Goal: Task Accomplishment & Management: Complete application form

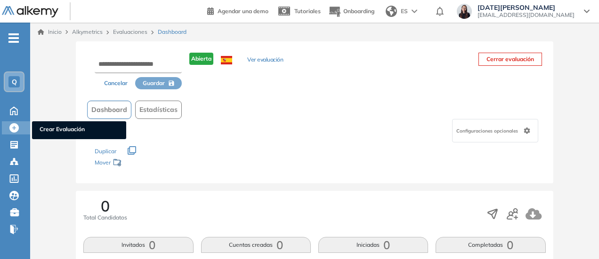
click at [13, 126] on icon at bounding box center [13, 127] width 9 height 9
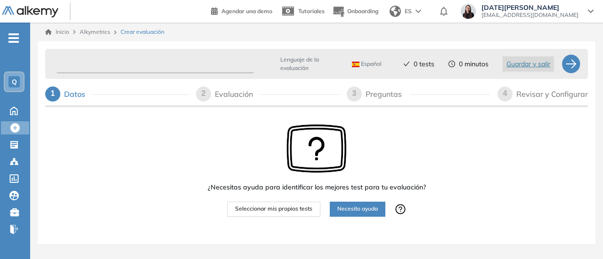
click at [123, 69] on input "text" at bounding box center [154, 64] width 197 height 18
type input "*"
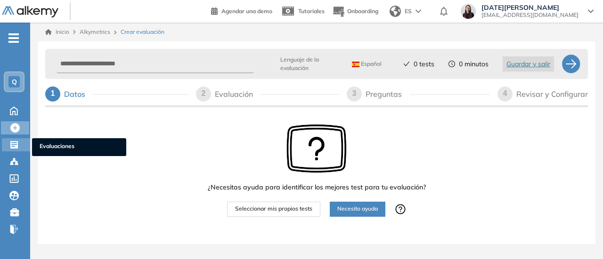
click at [13, 145] on icon at bounding box center [13, 144] width 9 height 9
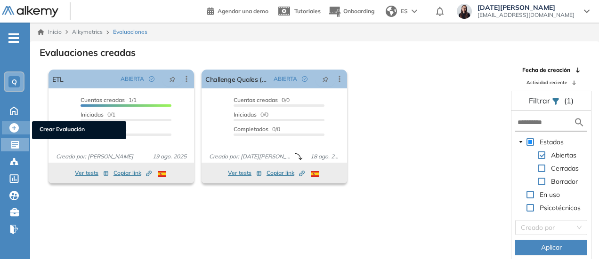
click at [12, 128] on icon at bounding box center [13, 127] width 9 height 9
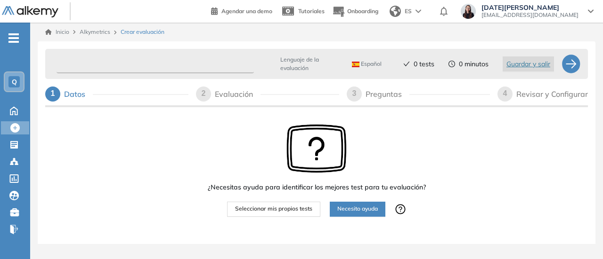
click at [150, 61] on input "text" at bounding box center [154, 64] width 197 height 18
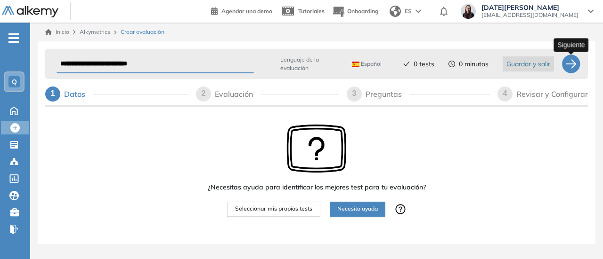
type input "**********"
click at [574, 68] on div at bounding box center [570, 64] width 19 height 19
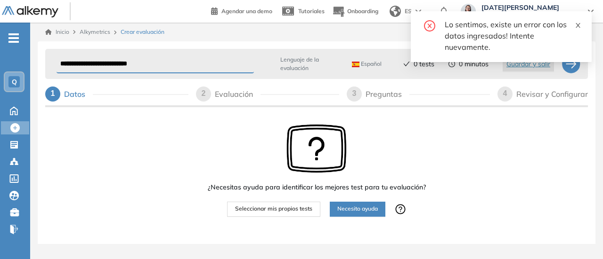
click at [578, 19] on link at bounding box center [577, 24] width 7 height 10
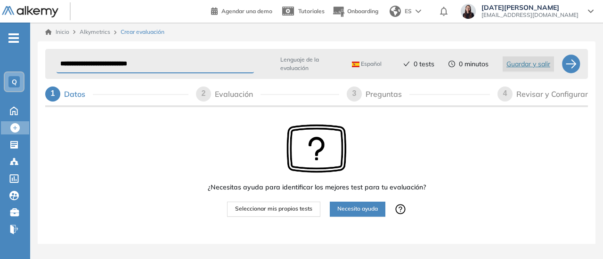
click at [274, 65] on div "Lenguaje de la evaluación Español Español Inglés Portugués" at bounding box center [323, 64] width 131 height 23
click at [206, 65] on input "**********" at bounding box center [154, 64] width 197 height 18
click at [573, 66] on div at bounding box center [570, 64] width 19 height 19
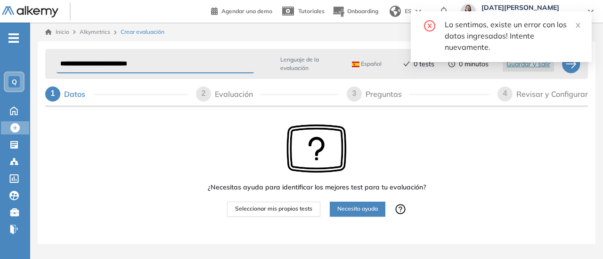
click at [576, 30] on div "Lo sentimos, existe un error con los datos ingresados! Intente nuevamente." at bounding box center [512, 36] width 136 height 34
click at [279, 210] on span "Seleccionar mis propios tests" at bounding box center [273, 209] width 77 height 9
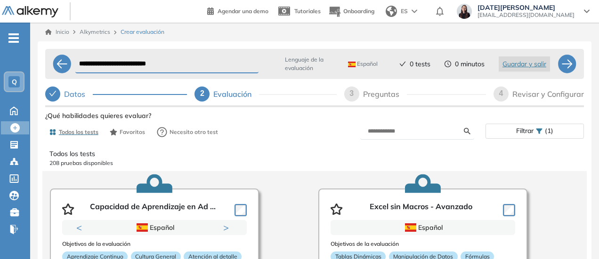
click at [385, 136] on form at bounding box center [417, 131] width 114 height 16
click at [386, 134] on input "text" at bounding box center [416, 131] width 96 height 8
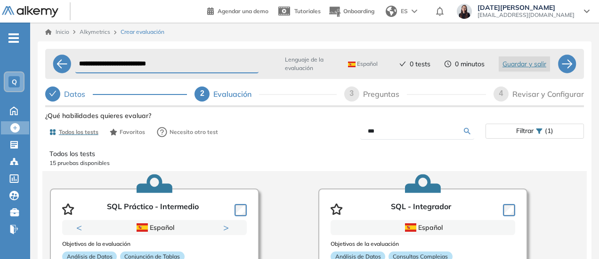
click at [376, 162] on p "15 pruebas disponibles" at bounding box center [314, 163] width 530 height 8
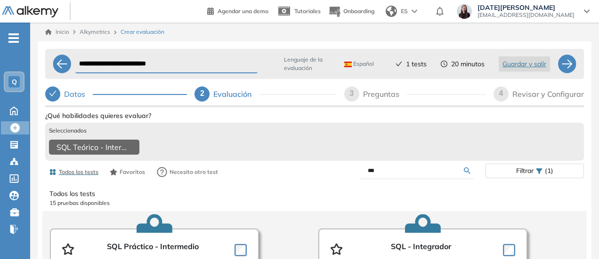
click at [427, 174] on input "***" at bounding box center [416, 171] width 96 height 8
type input "*"
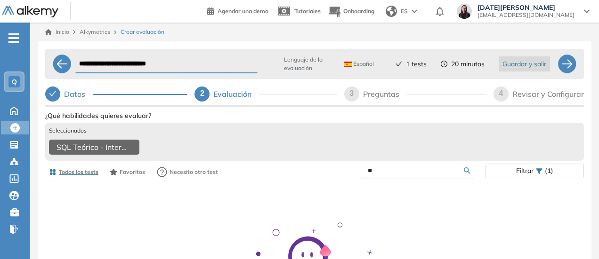
type input "*"
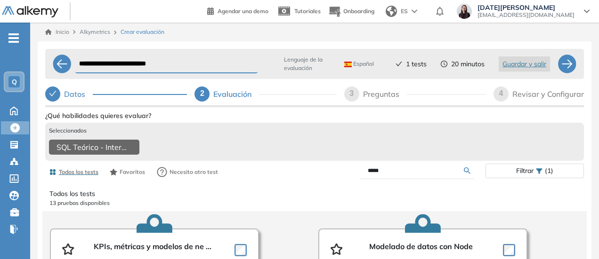
click at [384, 208] on p "13 pruebas disponibles" at bounding box center [314, 203] width 530 height 8
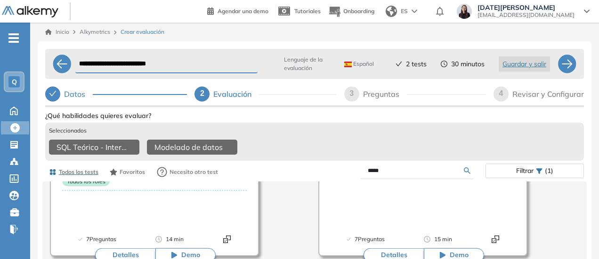
scroll to position [1038, 0]
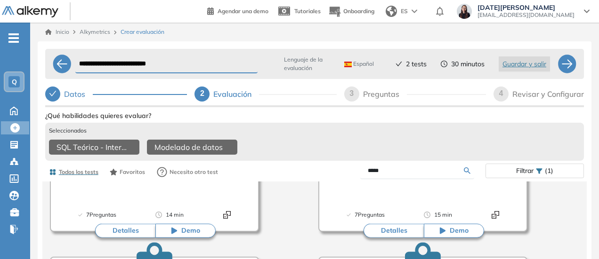
click at [435, 175] on input "*****" at bounding box center [416, 171] width 96 height 8
type input "*"
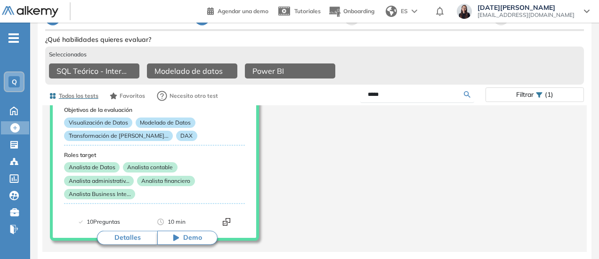
scroll to position [80, 0]
click at [387, 95] on input "*****" at bounding box center [416, 94] width 96 height 8
type input "*"
type input "******"
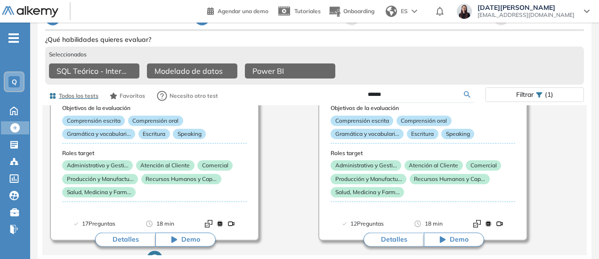
scroll to position [98, 0]
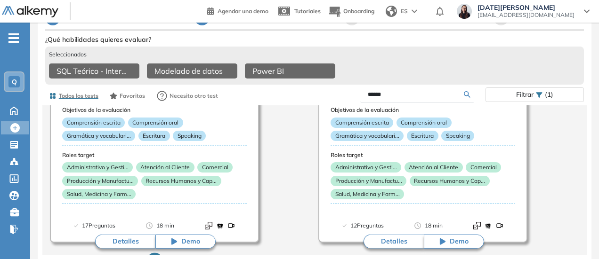
click at [280, 177] on div "Inglés - B2 Todos los idiomas Objetivos de la evaluación Comprensión escrita Co…" at bounding box center [314, 252] width 544 height 430
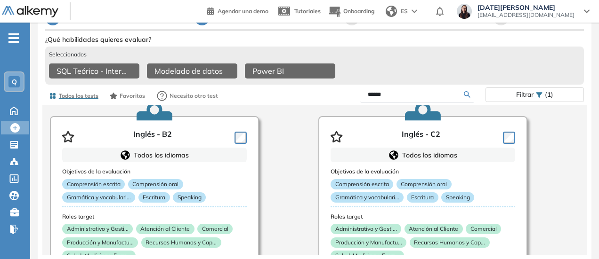
scroll to position [23, 0]
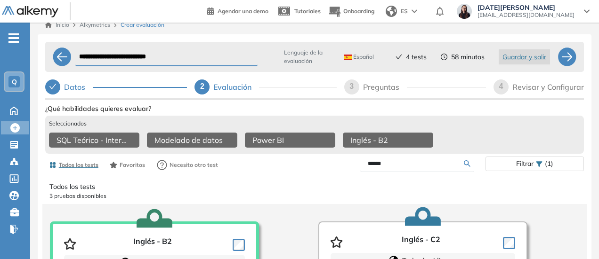
scroll to position [0, 0]
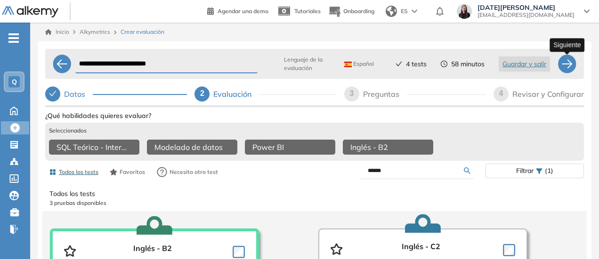
click at [569, 65] on div at bounding box center [566, 64] width 19 height 19
select select "*****"
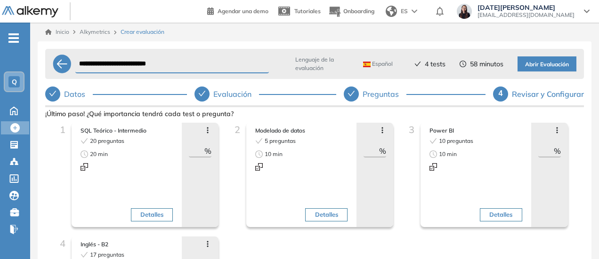
click at [540, 67] on span "Abrir Evaluación" at bounding box center [547, 64] width 44 height 9
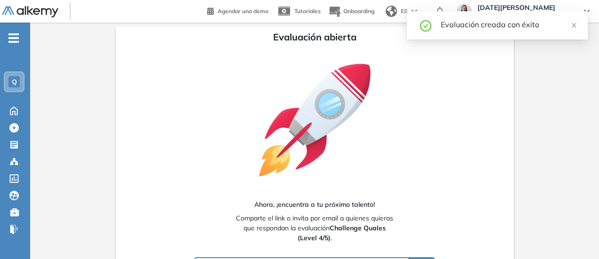
type input "**********"
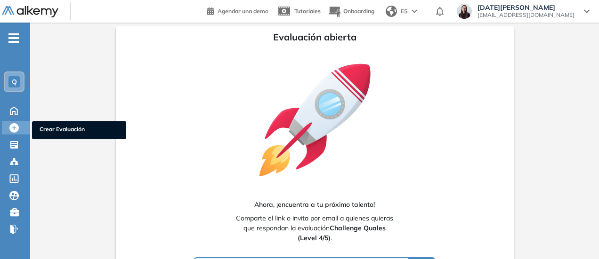
click at [41, 127] on span "Crear Evaluación" at bounding box center [79, 130] width 79 height 10
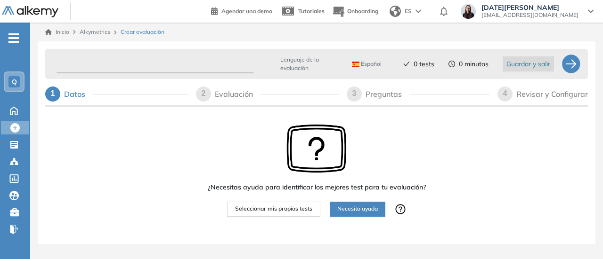
click at [148, 61] on input "text" at bounding box center [154, 64] width 197 height 18
click at [179, 67] on input "**********" at bounding box center [154, 64] width 197 height 18
type input "**********"
click at [274, 209] on span "Seleccionar mis propios tests" at bounding box center [273, 209] width 77 height 9
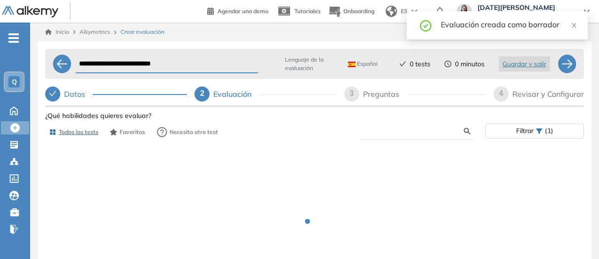
click at [400, 133] on input "text" at bounding box center [416, 131] width 96 height 8
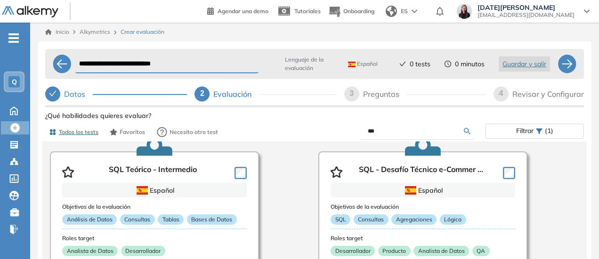
scroll to position [235, 0]
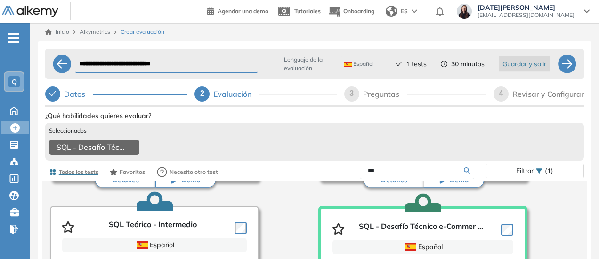
drag, startPoint x: 385, startPoint y: 177, endPoint x: 362, endPoint y: 178, distance: 23.6
click at [362, 178] on form "***" at bounding box center [417, 171] width 114 height 16
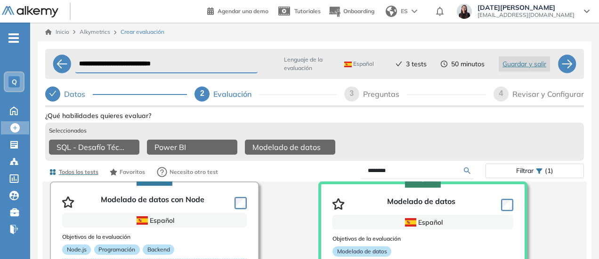
scroll to position [0, 0]
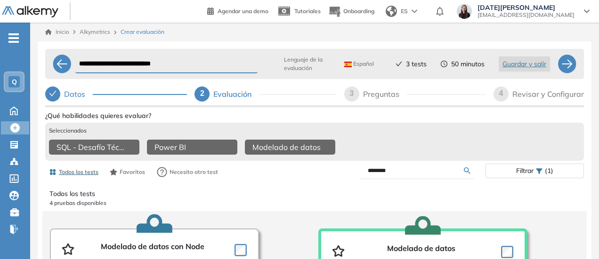
drag, startPoint x: 411, startPoint y: 175, endPoint x: 353, endPoint y: 175, distance: 58.4
click at [353, 175] on div "********" at bounding box center [399, 171] width 171 height 16
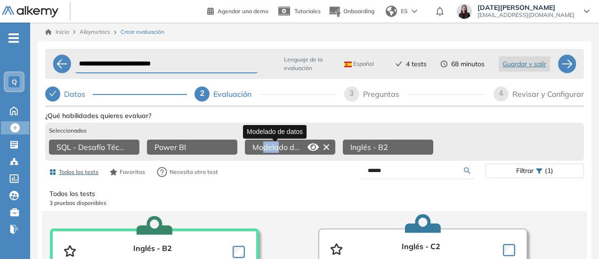
drag, startPoint x: 279, startPoint y: 146, endPoint x: 265, endPoint y: 147, distance: 14.6
click at [265, 147] on span "Modelado de datos" at bounding box center [277, 147] width 51 height 11
click at [274, 199] on p "Todos los tests" at bounding box center [314, 194] width 530 height 10
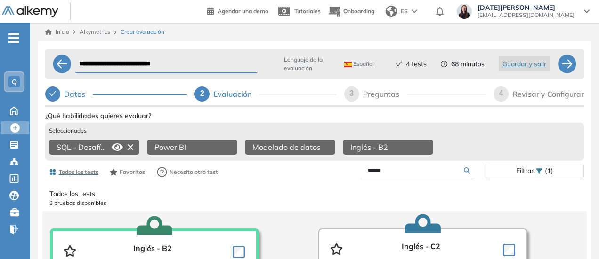
click at [127, 149] on icon at bounding box center [130, 147] width 15 height 15
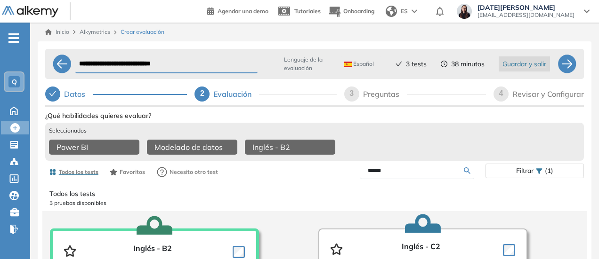
click at [427, 167] on form "******" at bounding box center [417, 171] width 114 height 16
click at [418, 175] on input "******" at bounding box center [416, 171] width 96 height 8
drag, startPoint x: 414, startPoint y: 178, endPoint x: 353, endPoint y: 180, distance: 61.2
click at [353, 179] on div "******" at bounding box center [399, 171] width 171 height 16
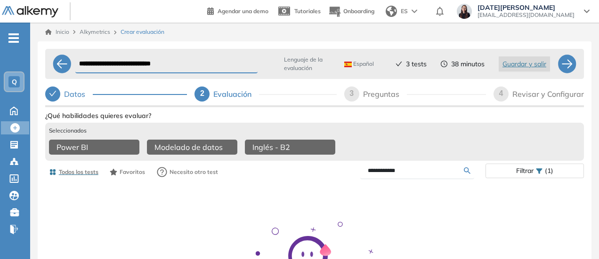
drag, startPoint x: 421, startPoint y: 174, endPoint x: 381, endPoint y: 177, distance: 40.1
click at [381, 175] on input "**********" at bounding box center [416, 171] width 96 height 8
type input "***"
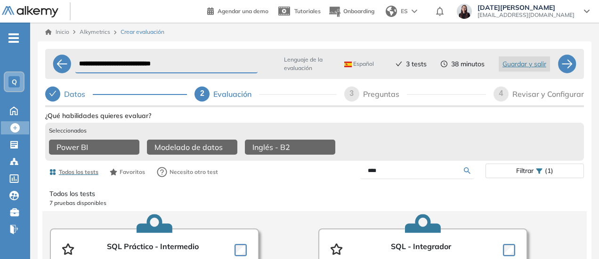
drag, startPoint x: 382, startPoint y: 174, endPoint x: 357, endPoint y: 174, distance: 25.0
click at [357, 174] on div "***" at bounding box center [399, 171] width 171 height 16
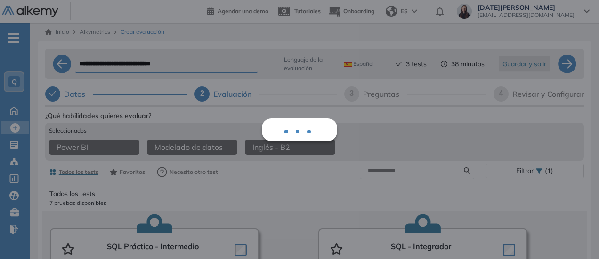
click at [565, 66] on div "**********" at bounding box center [314, 188] width 539 height 287
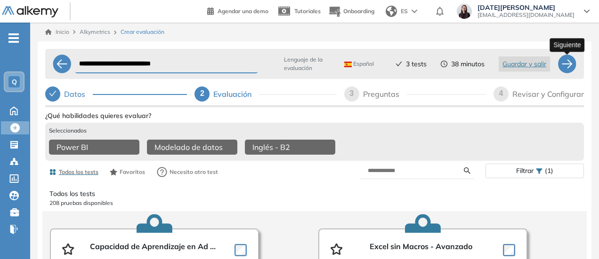
click at [568, 68] on div at bounding box center [566, 64] width 19 height 19
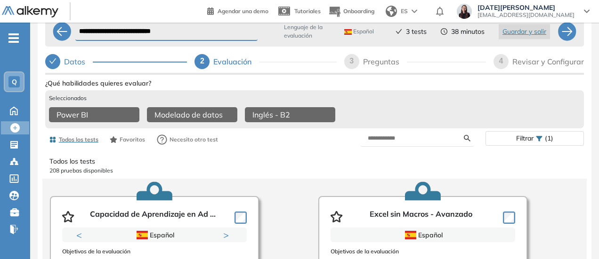
scroll to position [47, 0]
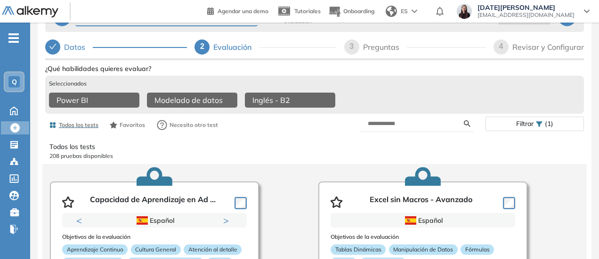
select select "*****"
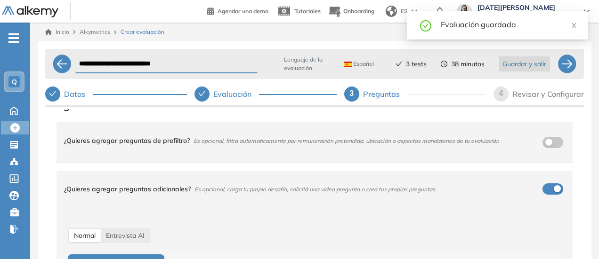
scroll to position [0, 0]
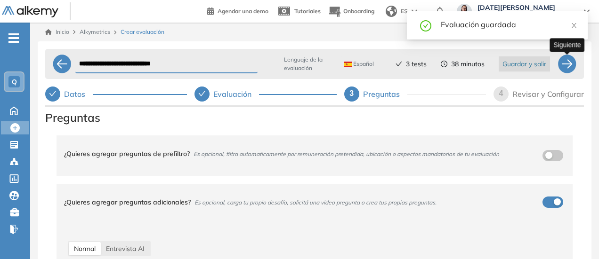
click at [567, 62] on div at bounding box center [566, 64] width 19 height 19
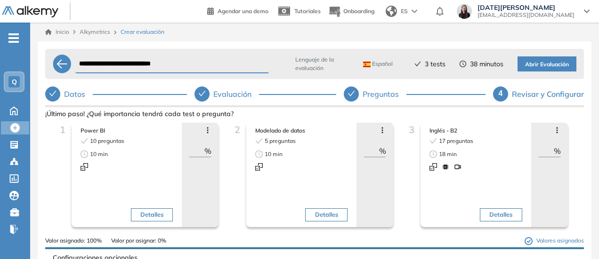
click at [549, 63] on span "Abrir Evaluación" at bounding box center [547, 64] width 44 height 9
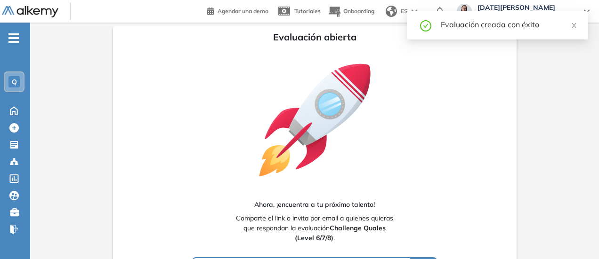
type input "**********"
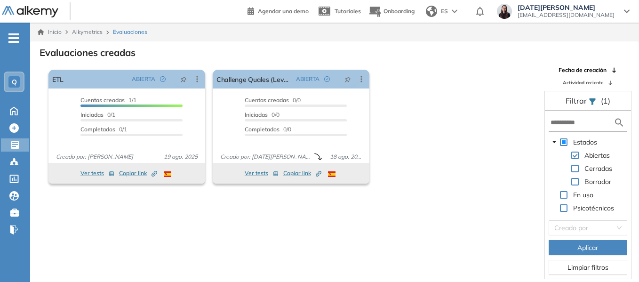
click at [163, 223] on div "El proctoring será activado ¡Importante!: Los usuarios que ya realizaron la eva…" at bounding box center [335, 172] width 608 height 213
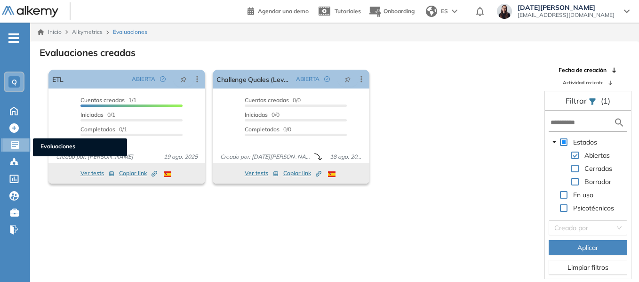
click at [14, 146] on icon at bounding box center [14, 144] width 9 height 9
click at [52, 143] on span "Evaluaciones" at bounding box center [79, 147] width 79 height 10
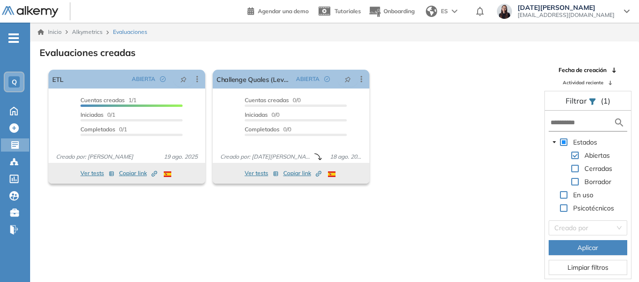
click at [426, 174] on div "El proctoring será activado ¡Importante!: Los usuarios que ya realizaron la eva…" at bounding box center [291, 126] width 493 height 121
click at [581, 248] on span "Aplicar" at bounding box center [588, 247] width 21 height 10
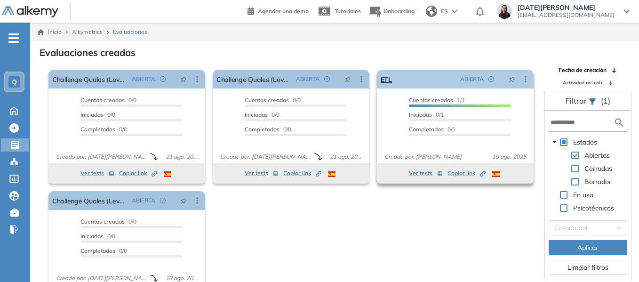
click at [522, 78] on icon at bounding box center [525, 78] width 9 height 9
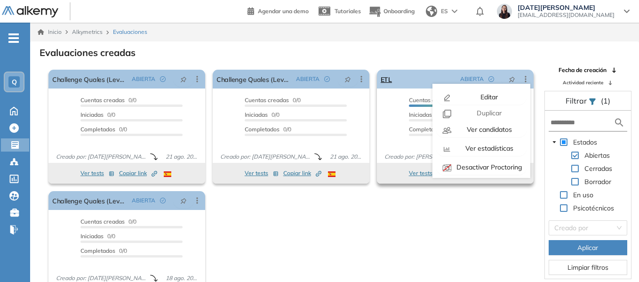
click at [522, 78] on icon at bounding box center [525, 78] width 9 height 9
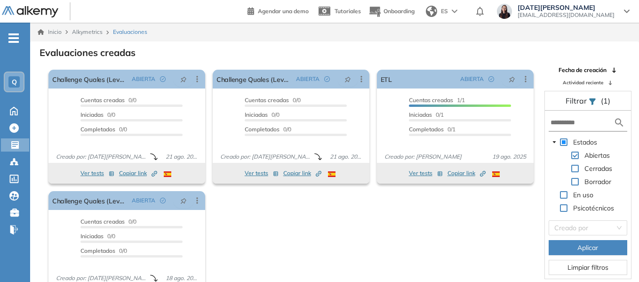
click at [246, 238] on div "El proctoring será activado ¡Importante!: Los usuarios que ya realizaron la eva…" at bounding box center [291, 179] width 493 height 226
click at [252, 227] on div "El proctoring será activado ¡Importante!: Los usuarios que ya realizaron la eva…" at bounding box center [291, 179] width 493 height 226
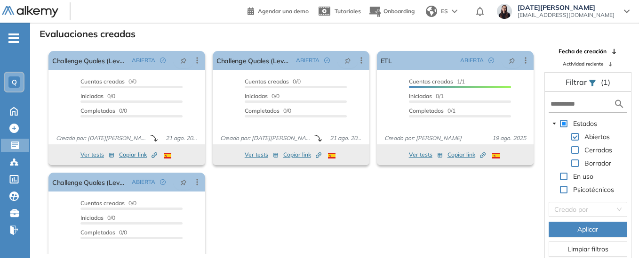
click at [276, 227] on div "El proctoring será activado ¡Importante!: Los usuarios que ya realizaron la eva…" at bounding box center [291, 150] width 493 height 206
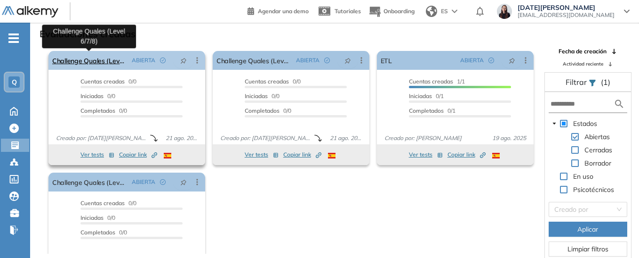
click at [105, 64] on link "Challenge Quales (Level 6/7/8)" at bounding box center [90, 60] width 76 height 19
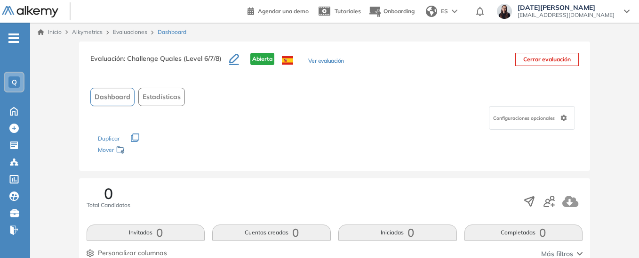
click at [316, 62] on button "Ver evaluación" at bounding box center [326, 61] width 36 height 10
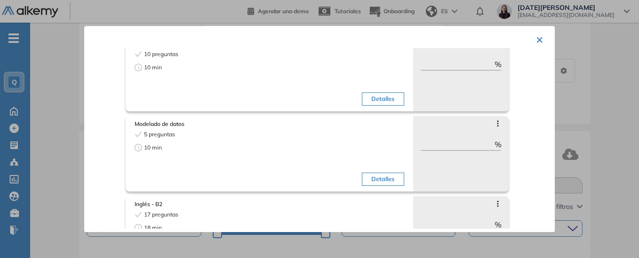
scroll to position [3, 0]
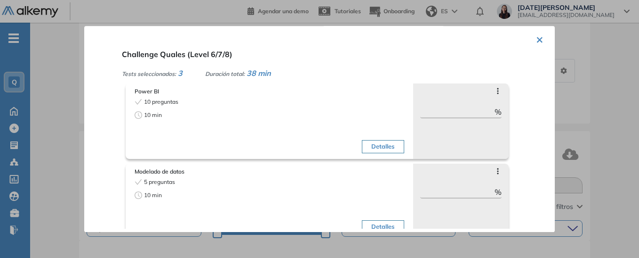
click at [536, 38] on button "×" at bounding box center [540, 39] width 8 height 18
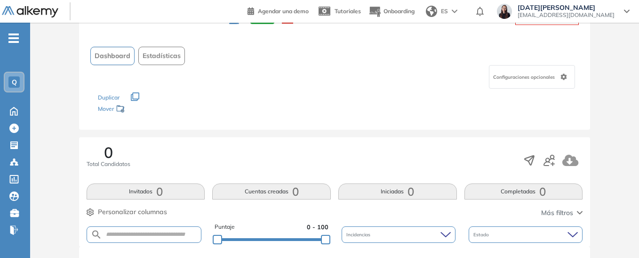
scroll to position [0, 0]
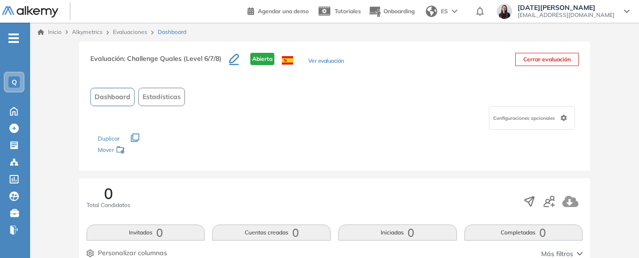
scroll to position [19, 0]
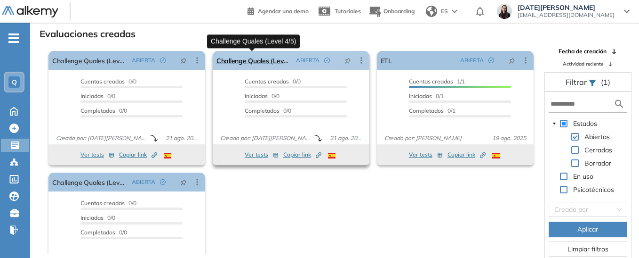
click at [269, 59] on link "Challenge Quales (Level 4/5)" at bounding box center [255, 60] width 76 height 19
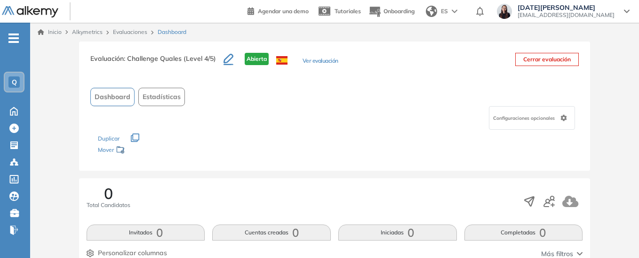
click at [307, 59] on button "Ver evaluación" at bounding box center [321, 61] width 36 height 10
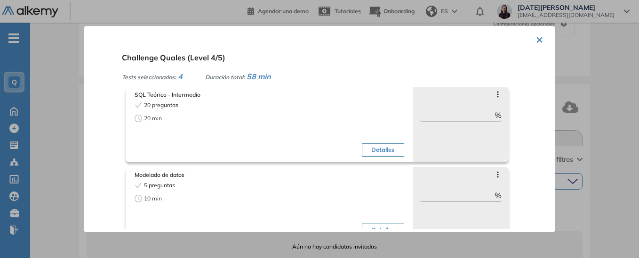
click at [536, 40] on button "×" at bounding box center [540, 39] width 8 height 18
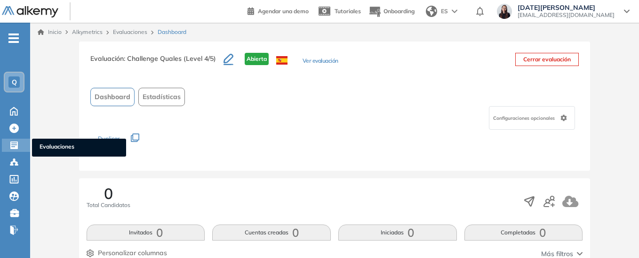
click at [54, 145] on span "Evaluaciones" at bounding box center [79, 147] width 79 height 10
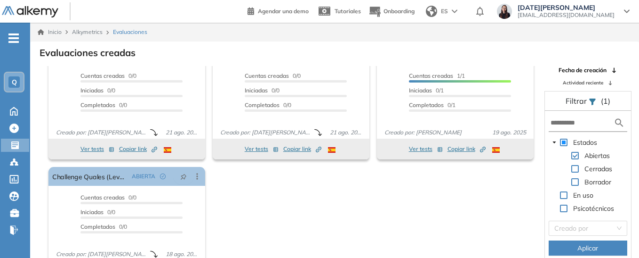
scroll to position [37, 0]
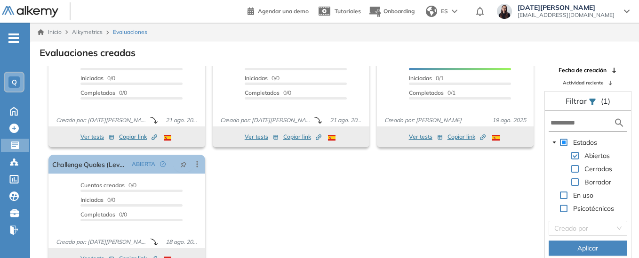
click at [284, 193] on div "El proctoring será activado ¡Importante!: Los usuarios que ya realizaron la eva…" at bounding box center [291, 169] width 493 height 206
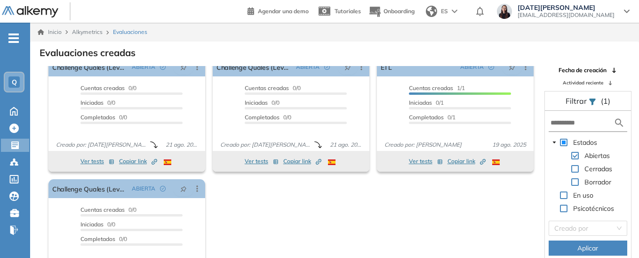
scroll to position [0, 0]
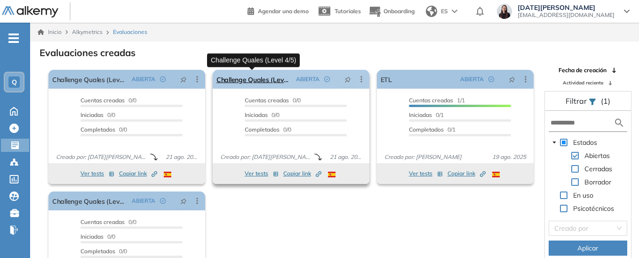
click at [274, 79] on link "Challenge Quales (Level 4/5)" at bounding box center [255, 79] width 76 height 19
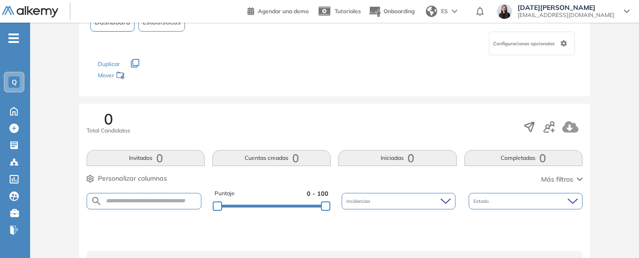
scroll to position [94, 0]
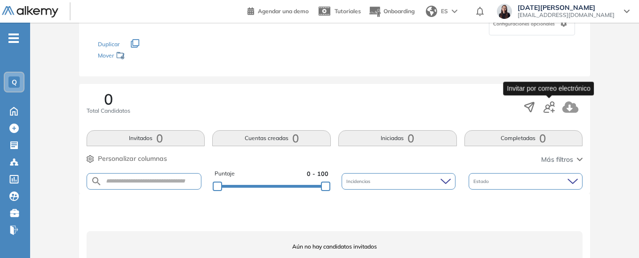
click at [551, 107] on icon "button" at bounding box center [549, 106] width 11 height 11
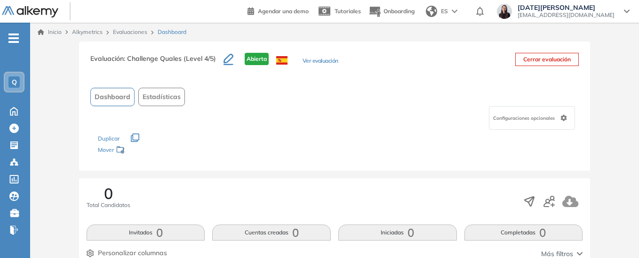
click at [14, 81] on span "Q" at bounding box center [14, 82] width 5 height 8
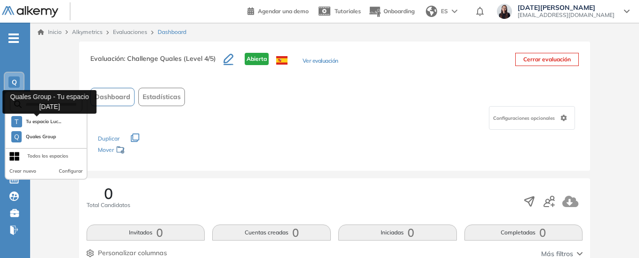
click at [38, 125] on span "Tu espacio Luc..." at bounding box center [44, 122] width 36 height 8
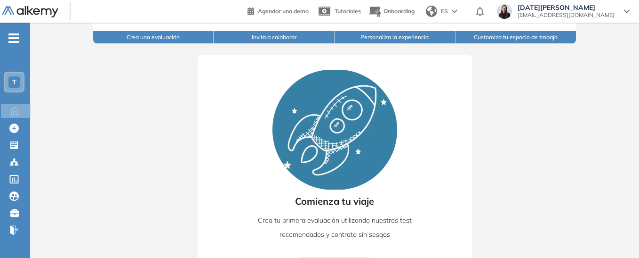
scroll to position [139, 0]
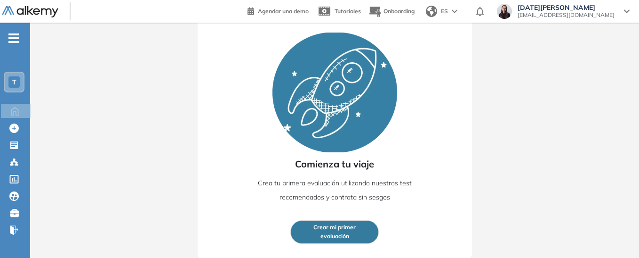
click at [12, 78] on div "T" at bounding box center [13, 81] width 11 height 11
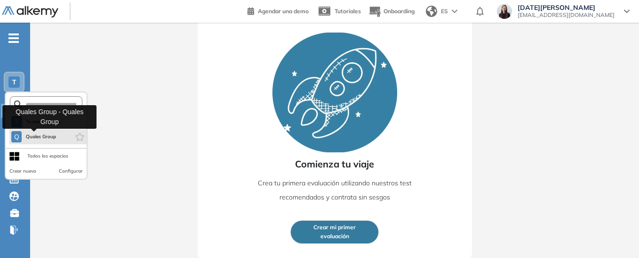
click at [31, 133] on span "Quales Group" at bounding box center [40, 137] width 31 height 8
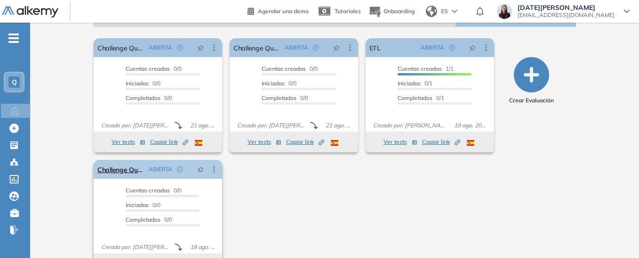
scroll to position [134, 0]
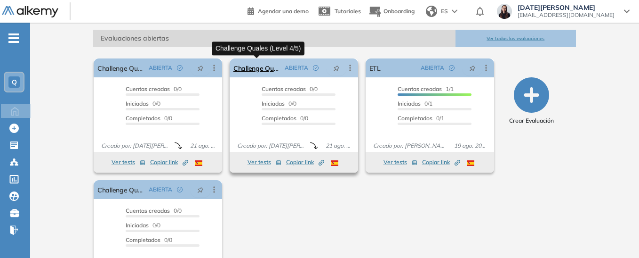
click at [259, 68] on link "Challenge Quales (Level 4/5)" at bounding box center [258, 67] width 48 height 19
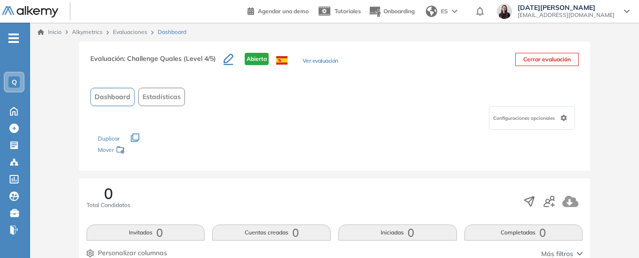
click at [507, 124] on div "Configuraciones opcionales" at bounding box center [532, 118] width 86 height 24
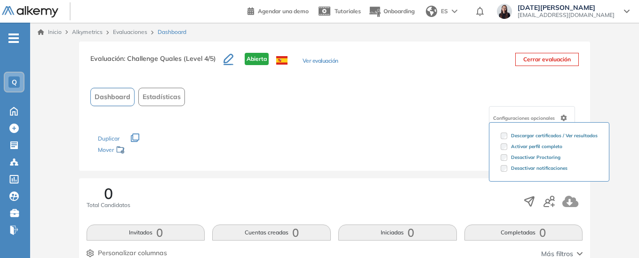
click at [259, 145] on div "Los siguientes tests ya no están disponibles o tienen una nueva versión Revisa …" at bounding box center [335, 144] width 474 height 30
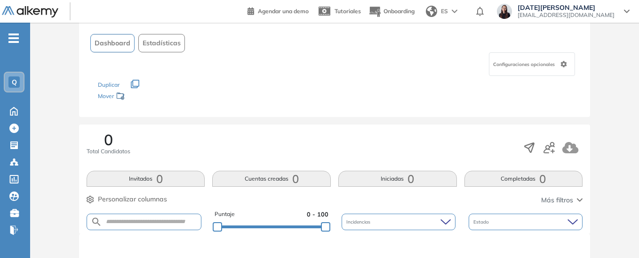
scroll to position [38, 0]
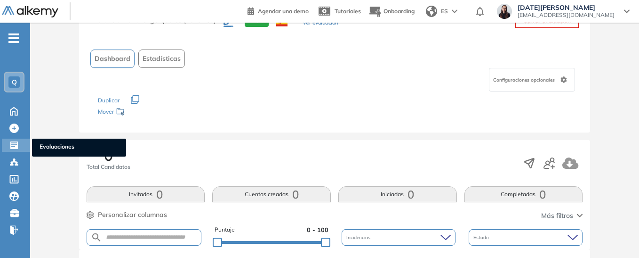
click at [16, 145] on icon at bounding box center [13, 144] width 9 height 9
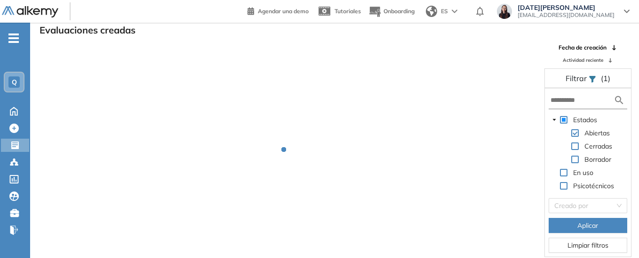
scroll to position [23, 0]
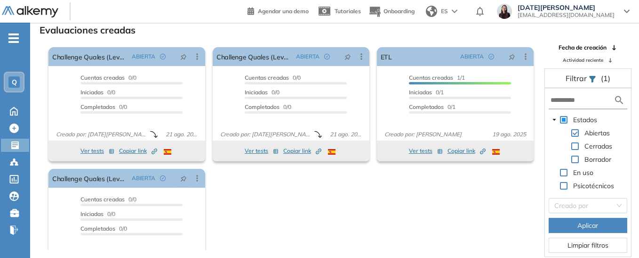
click at [285, 198] on div "El proctoring será activado ¡Importante!: Los usuarios que ya realizaron la eva…" at bounding box center [291, 146] width 493 height 206
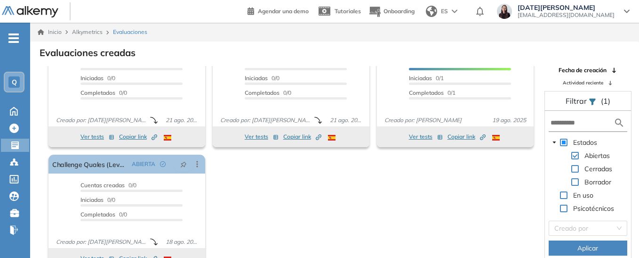
scroll to position [0, 0]
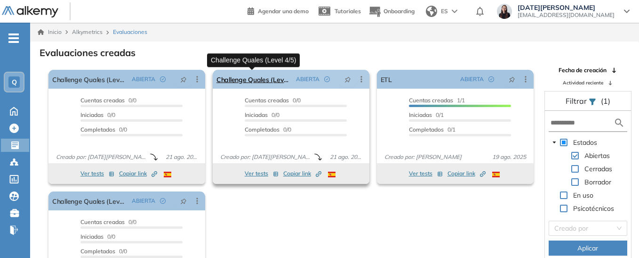
click at [271, 77] on link "Challenge Quales (Level 4/5)" at bounding box center [255, 79] width 76 height 19
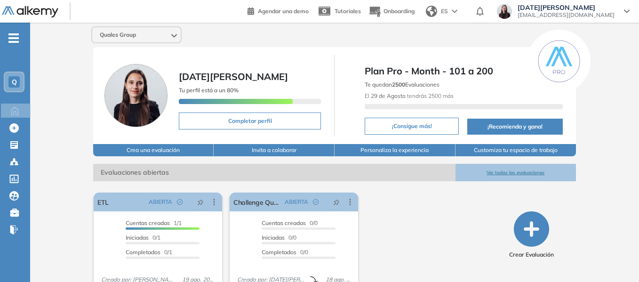
scroll to position [32, 0]
